Goal: Check status: Check status

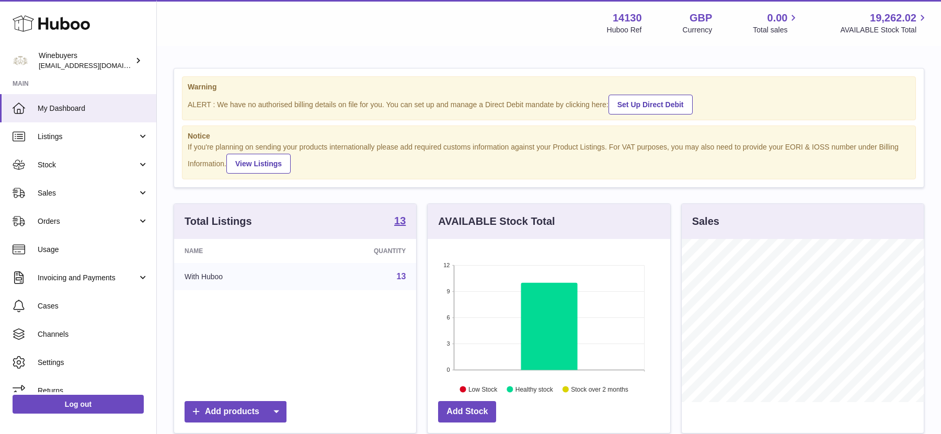
scroll to position [163, 242]
click at [67, 227] on link "Orders" at bounding box center [78, 221] width 156 height 28
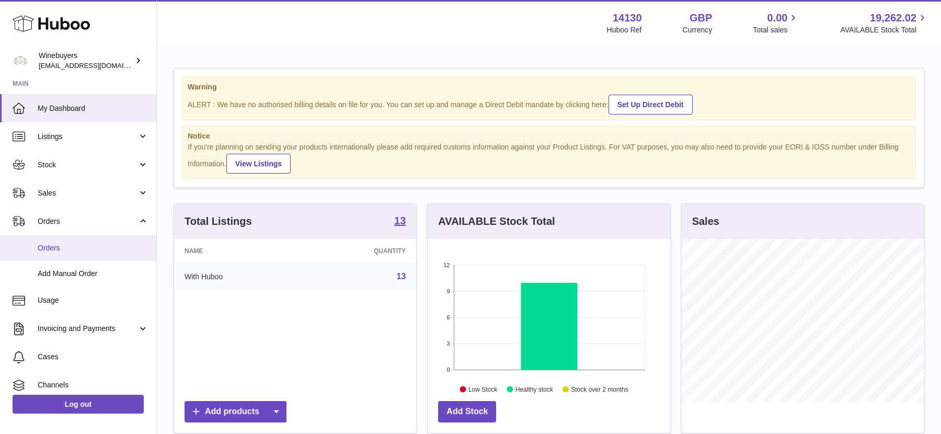
click at [66, 249] on span "Orders" at bounding box center [93, 248] width 111 height 10
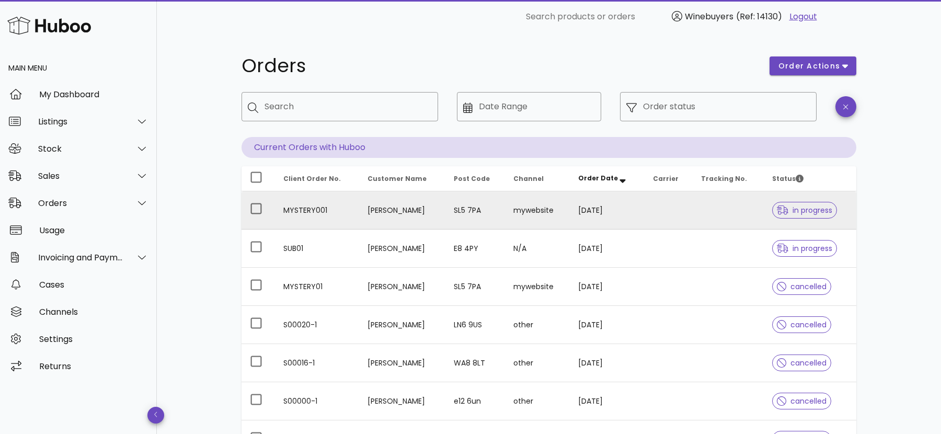
click at [379, 206] on td "[PERSON_NAME]" at bounding box center [402, 210] width 86 height 38
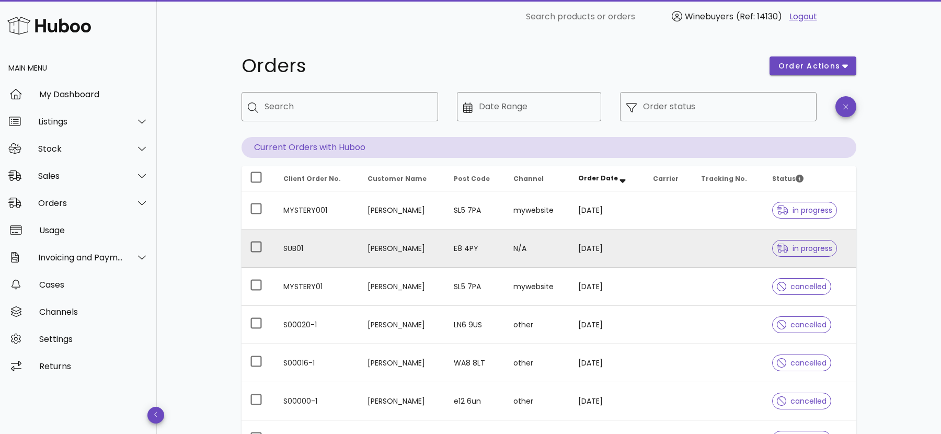
click at [487, 263] on td "E8 4PY" at bounding box center [476, 249] width 60 height 38
